Goal: Transaction & Acquisition: Complete application form

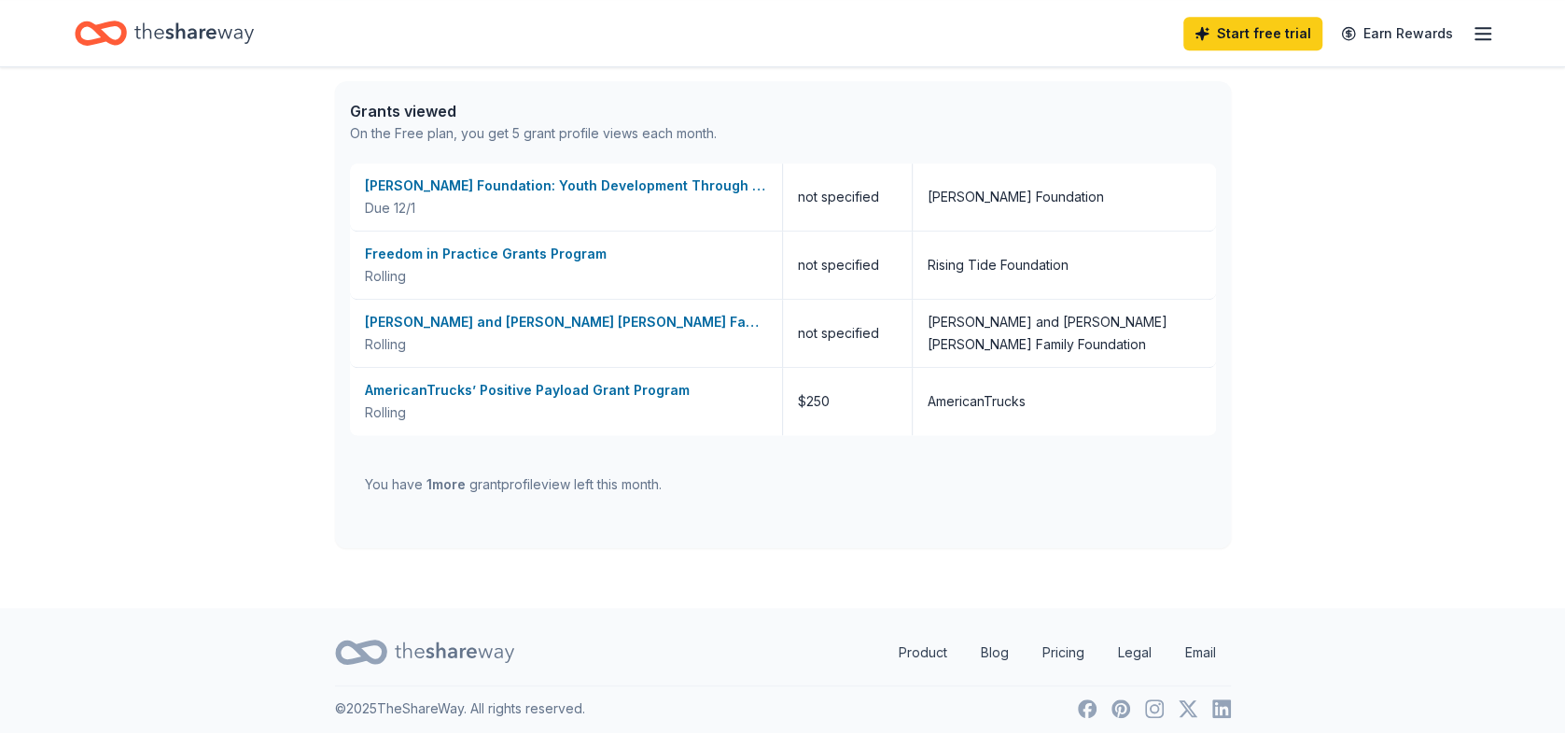
scroll to position [772, 0]
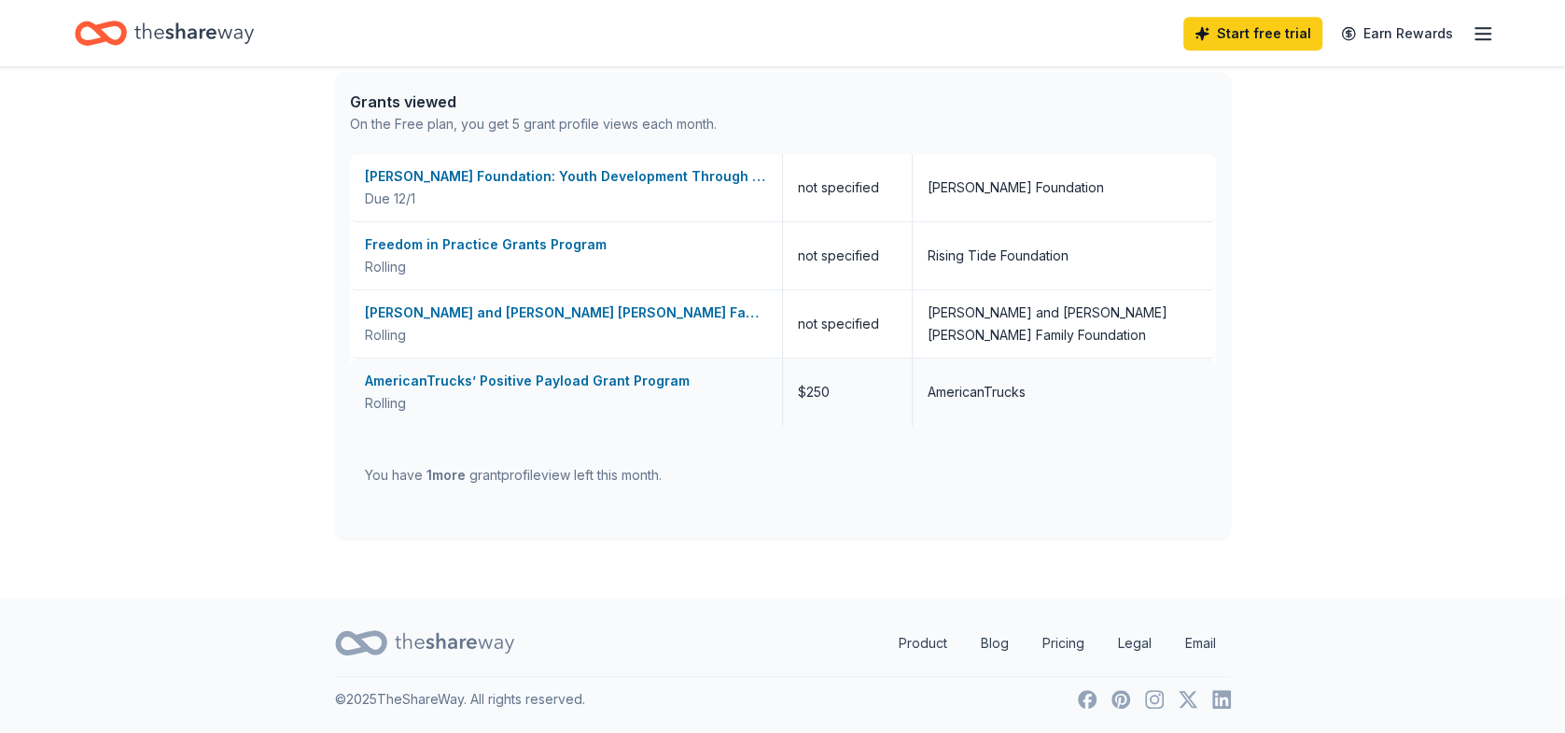
click at [511, 383] on div "AmericanTrucks’ Positive Payload Grant Program" at bounding box center [566, 381] width 402 height 22
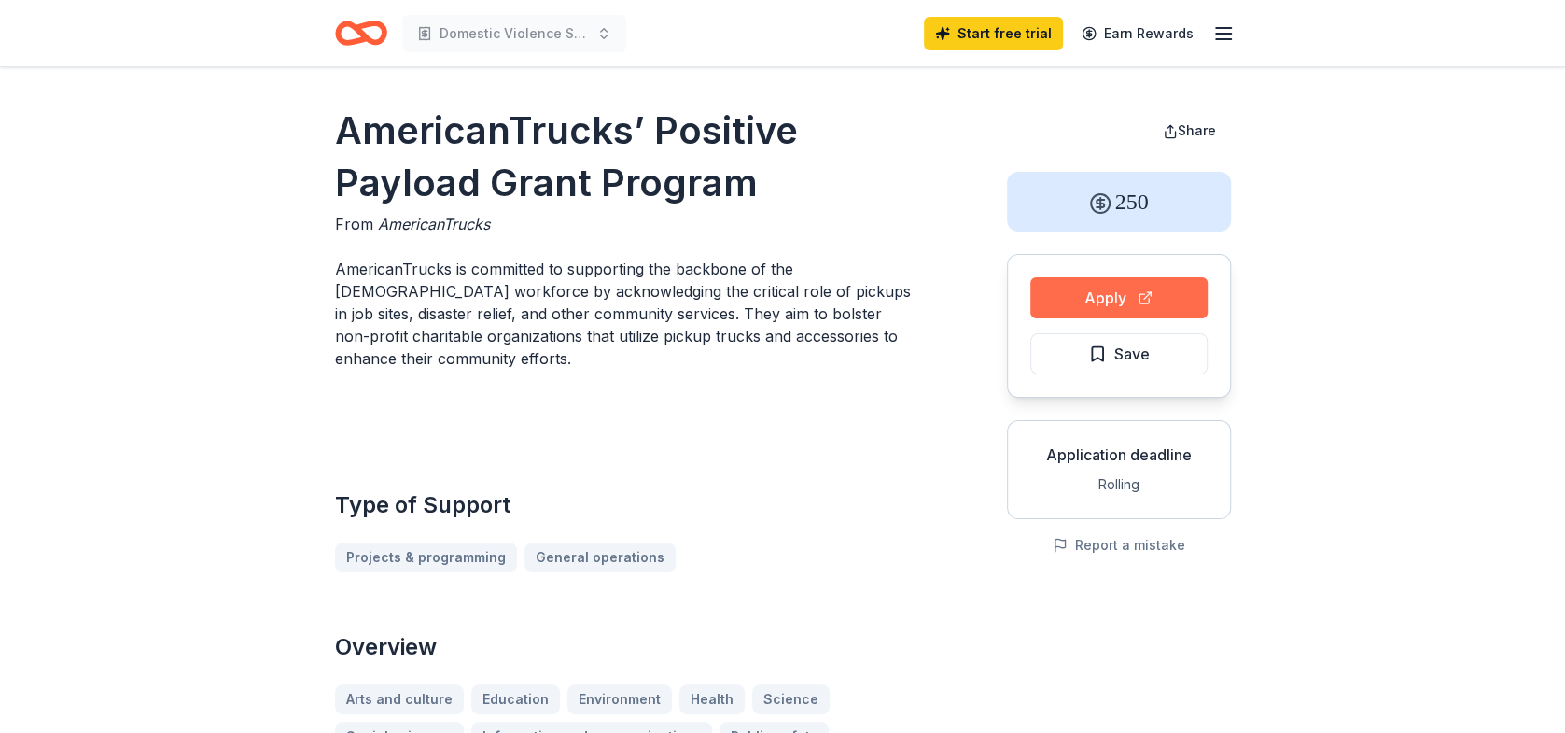
click at [1132, 301] on button "Apply" at bounding box center [1118, 297] width 177 height 41
drag, startPoint x: 776, startPoint y: 172, endPoint x: 739, endPoint y: 183, distance: 39.0
click at [739, 183] on h1 "AmericanTrucks’ Positive Payload Grant Program" at bounding box center [626, 157] width 582 height 105
drag, startPoint x: 762, startPoint y: 183, endPoint x: 667, endPoint y: 173, distance: 94.8
click at [415, 175] on h1 "AmericanTrucks’ Positive Payload Grant Program" at bounding box center [626, 157] width 582 height 105
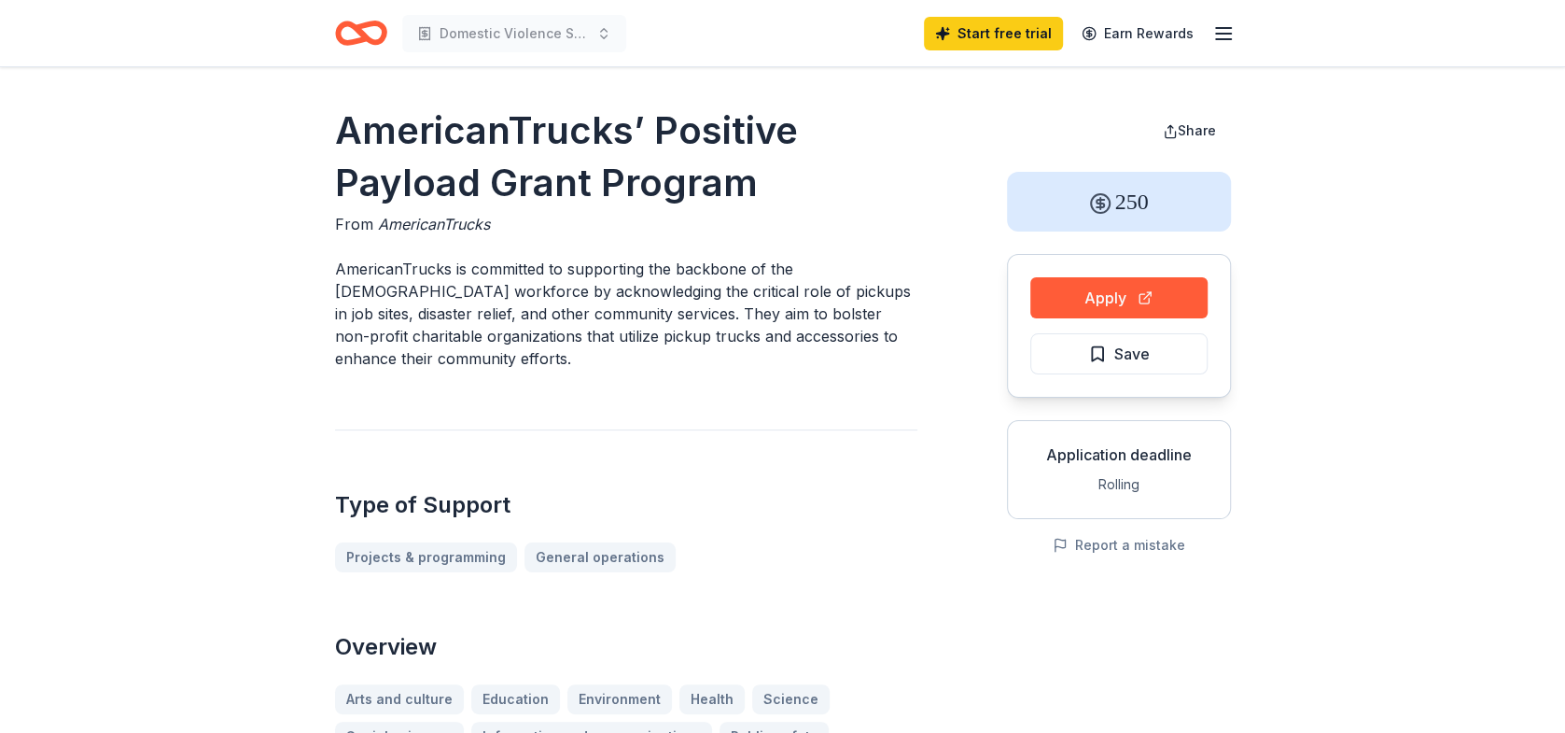
click at [701, 173] on h1 "AmericanTrucks’ Positive Payload Grant Program" at bounding box center [626, 157] width 582 height 105
drag, startPoint x: 755, startPoint y: 183, endPoint x: 370, endPoint y: 163, distance: 385.9
click at [344, 167] on h1 "AmericanTrucks’ Positive Payload Grant Program" at bounding box center [626, 157] width 582 height 105
